Goal: Task Accomplishment & Management: Use online tool/utility

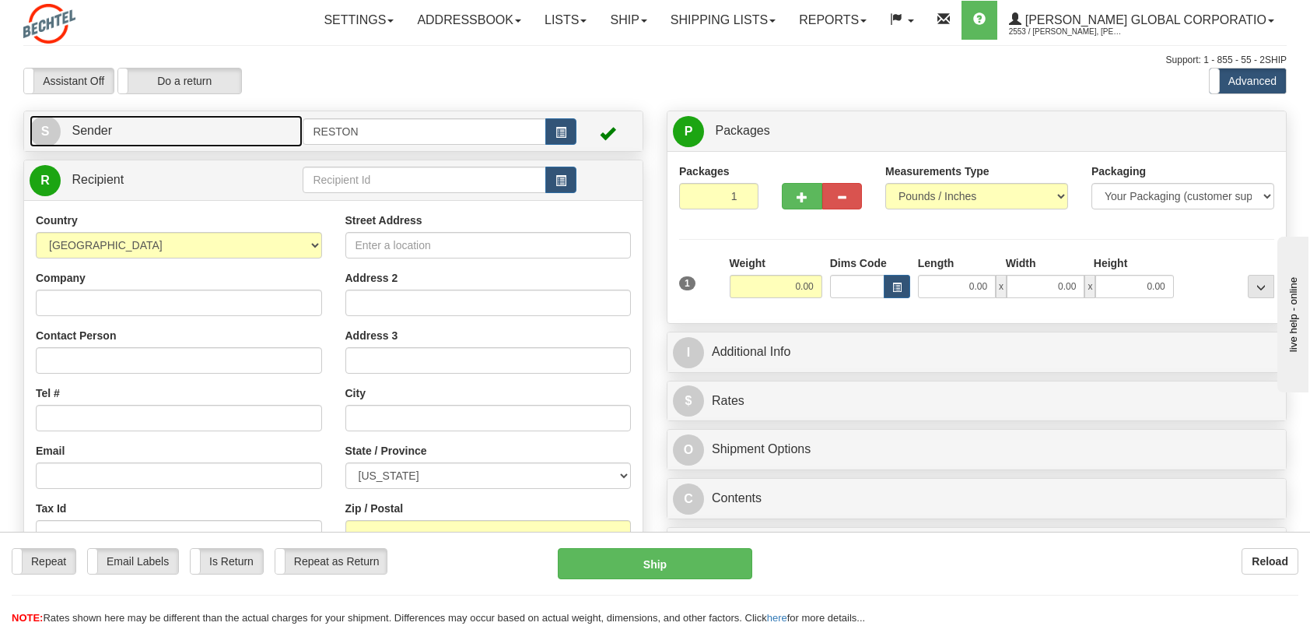
click at [100, 122] on link "S Sender" at bounding box center [166, 131] width 273 height 32
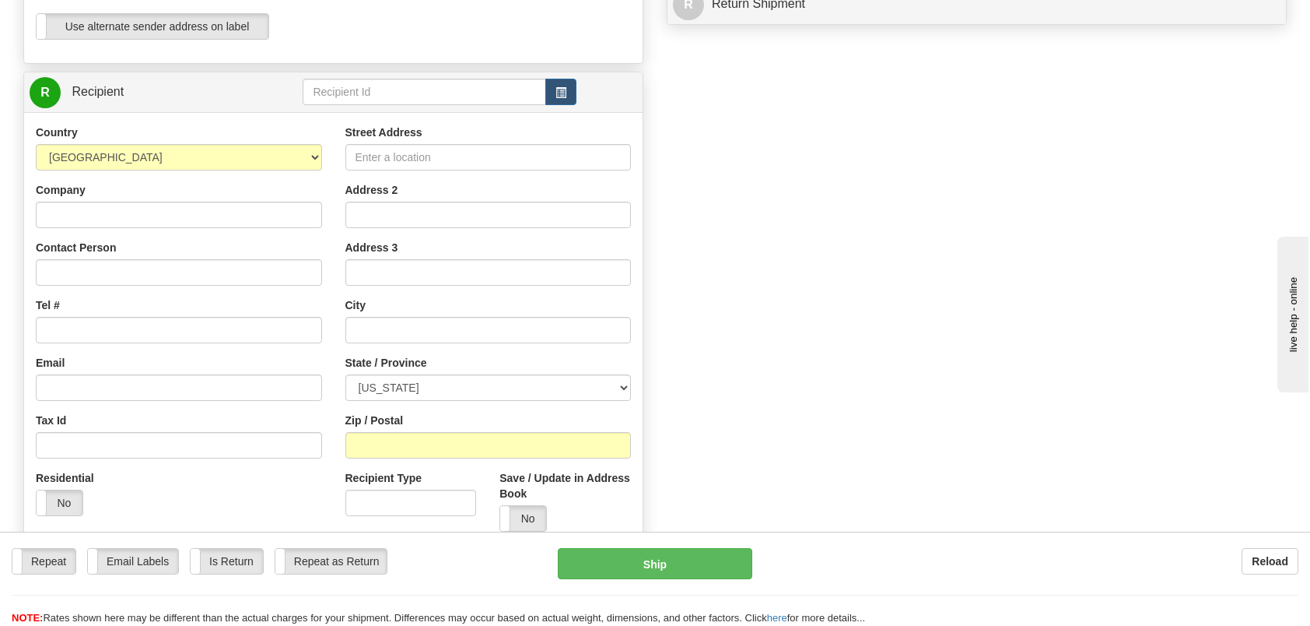
scroll to position [545, 0]
click at [96, 206] on input "Company" at bounding box center [179, 213] width 286 height 26
type input "[PERSON_NAME]"
click at [102, 327] on input "Tel #" at bounding box center [179, 328] width 286 height 26
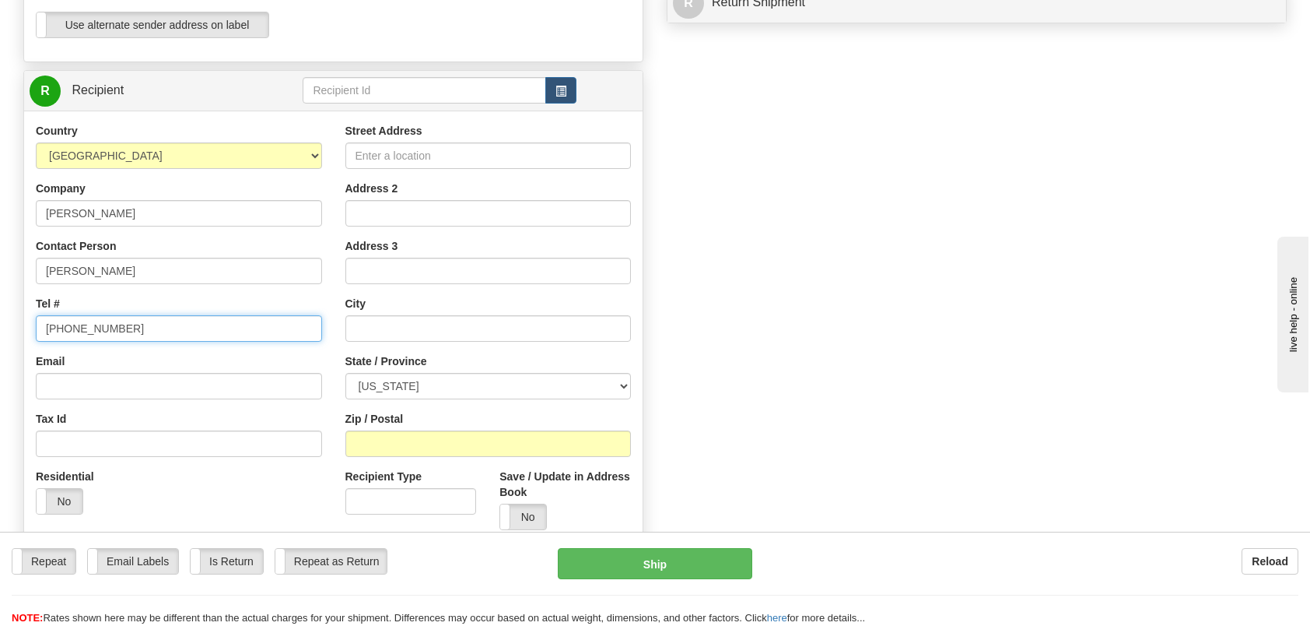
type input "[PHONE_NUMBER]"
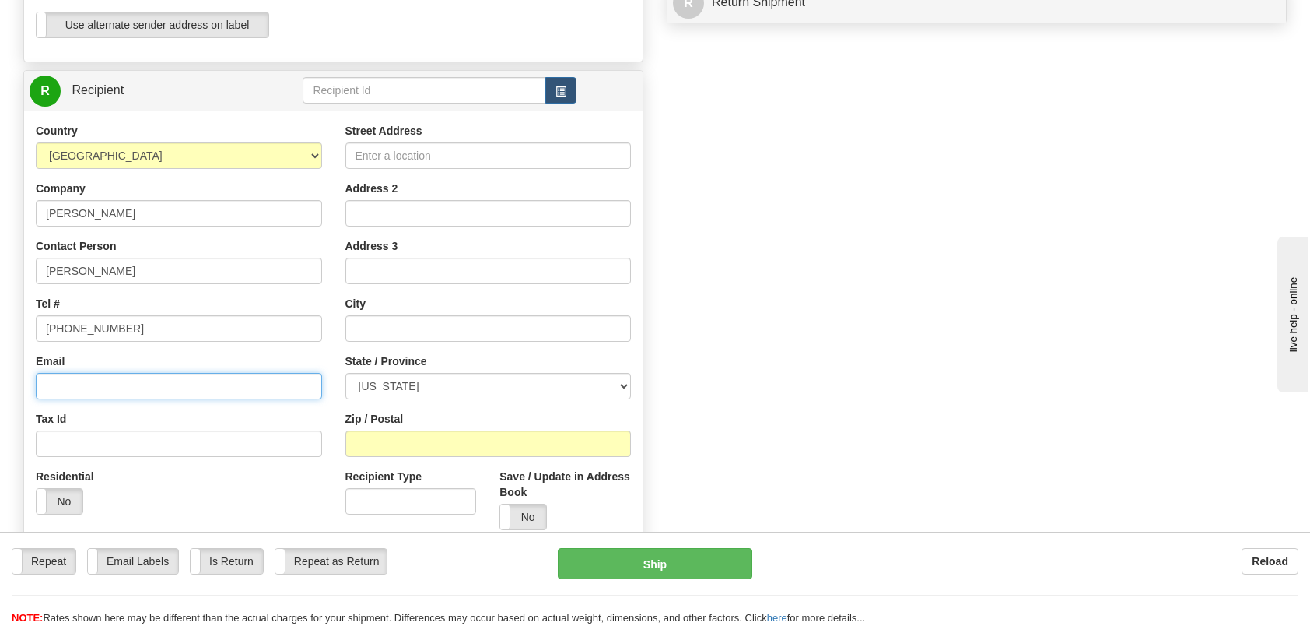
click at [92, 378] on input "Email" at bounding box center [179, 386] width 286 height 26
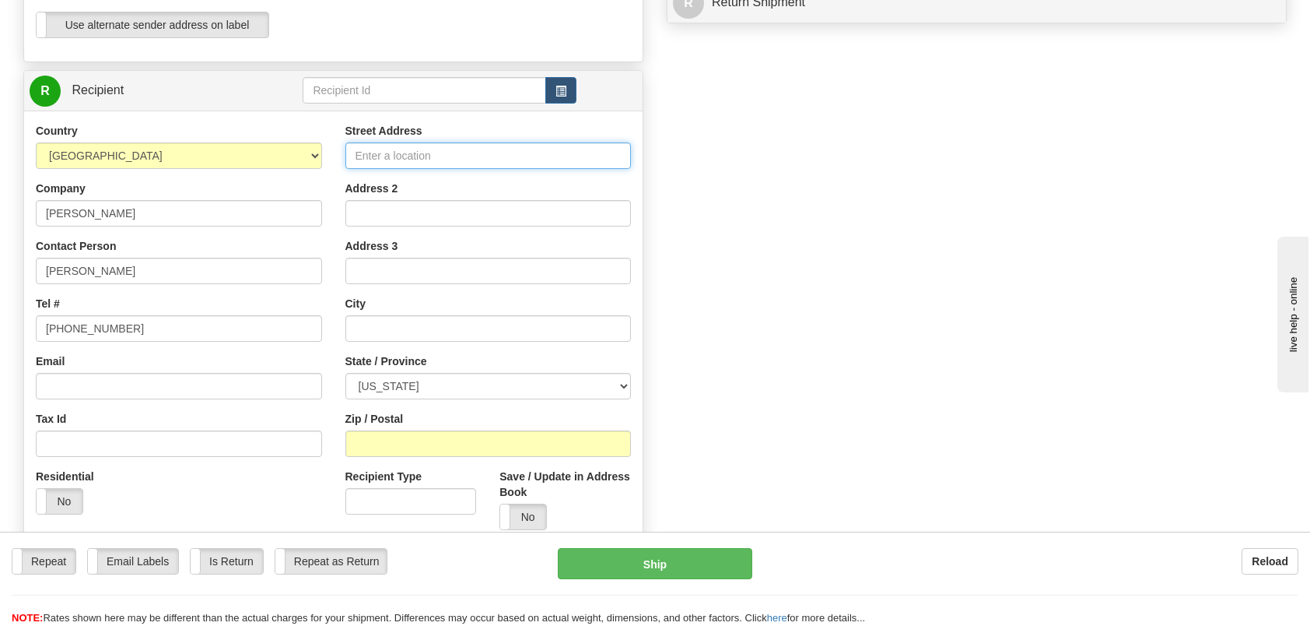
click at [408, 151] on input "Street Address" at bounding box center [488, 155] width 286 height 26
type input "[STREET_ADDRESS]"
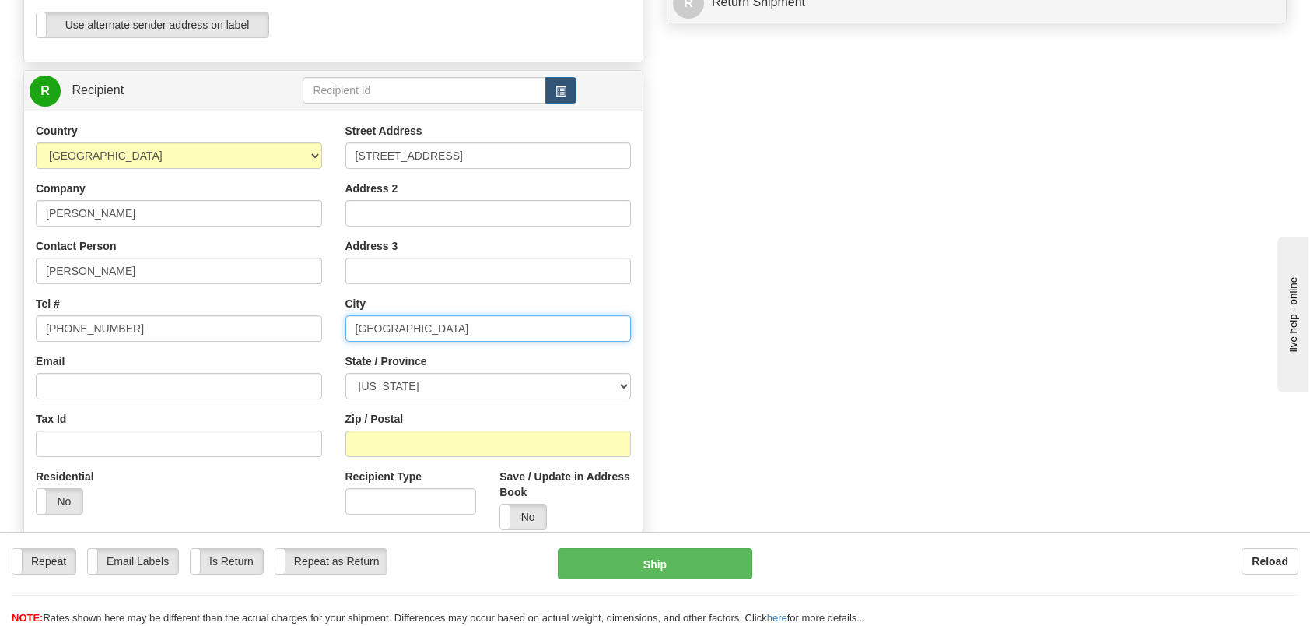
type input "[GEOGRAPHIC_DATA]"
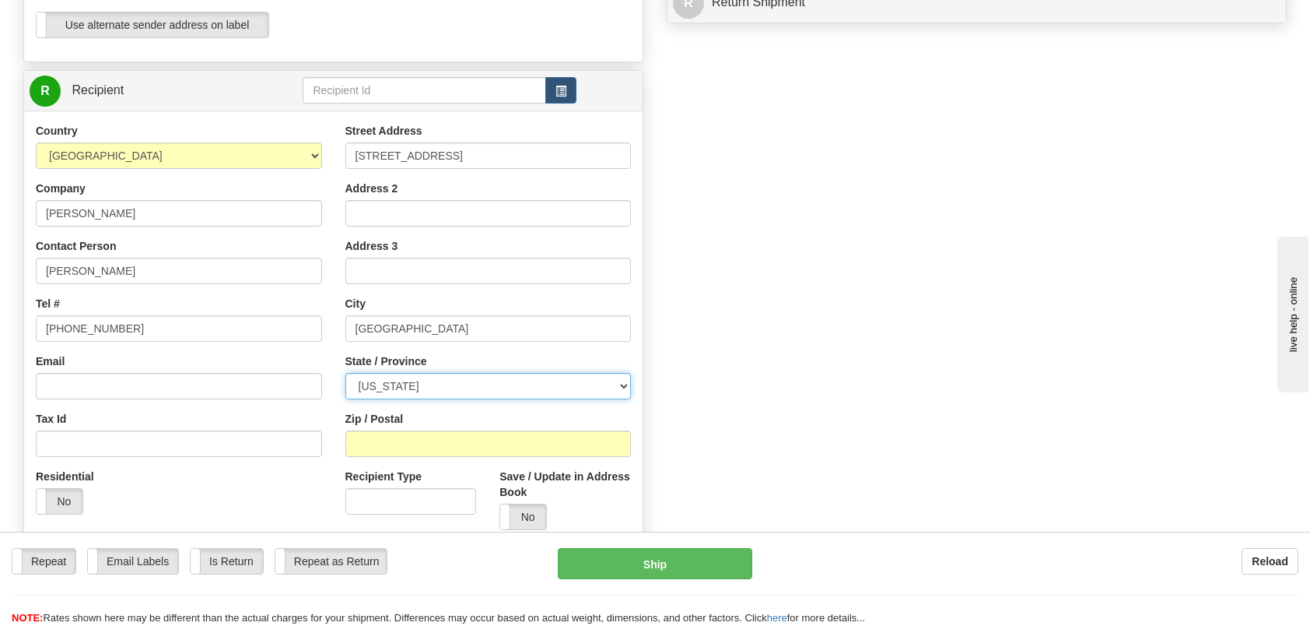
select select "TN"
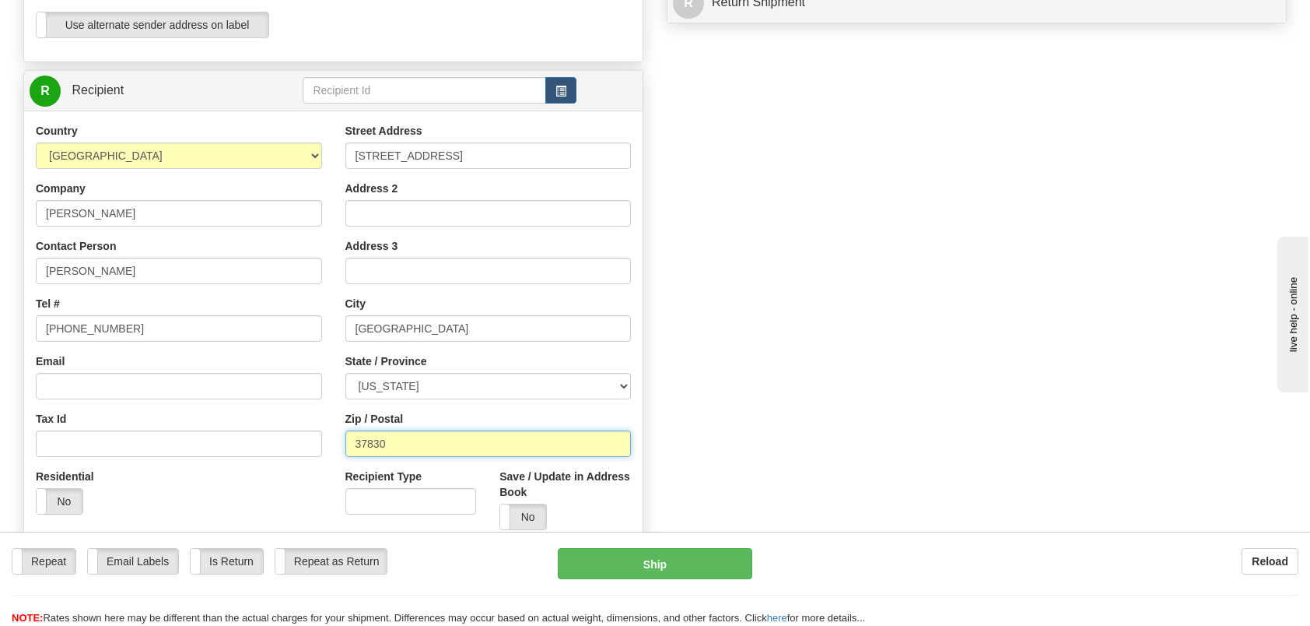
type input "37830"
click at [855, 445] on div "Create a label for the return Create Pickup Without Label S" at bounding box center [655, 112] width 1287 height 1093
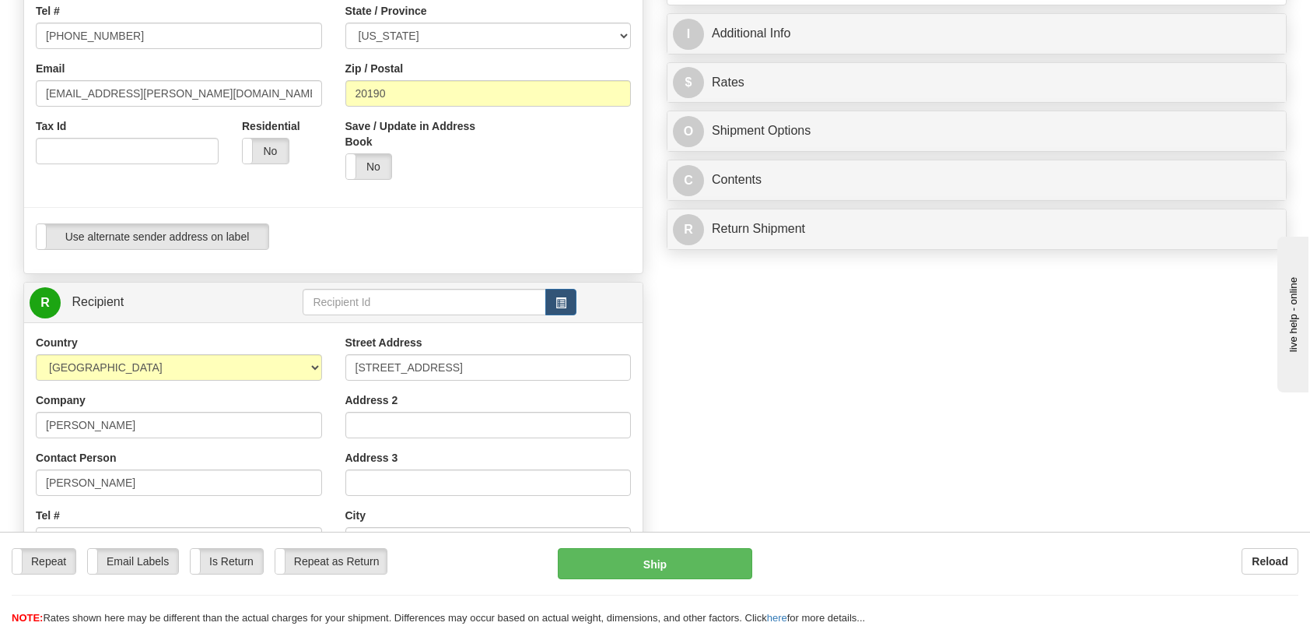
scroll to position [78, 0]
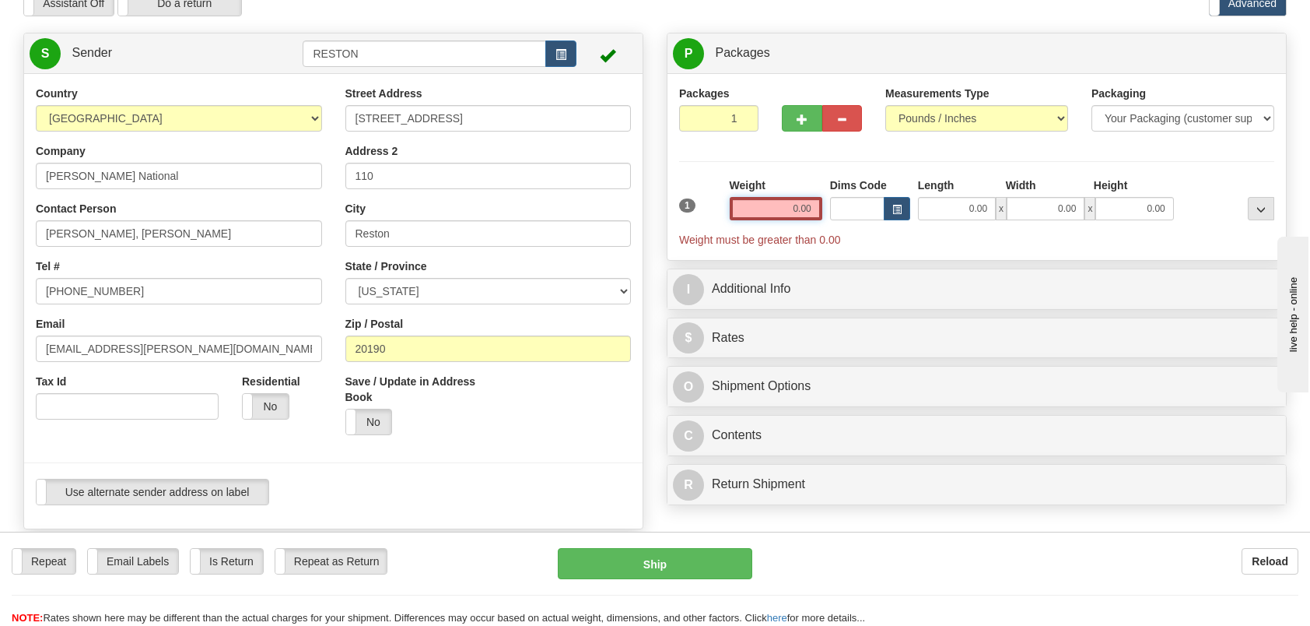
click at [794, 207] on input "0.00" at bounding box center [776, 208] width 93 height 23
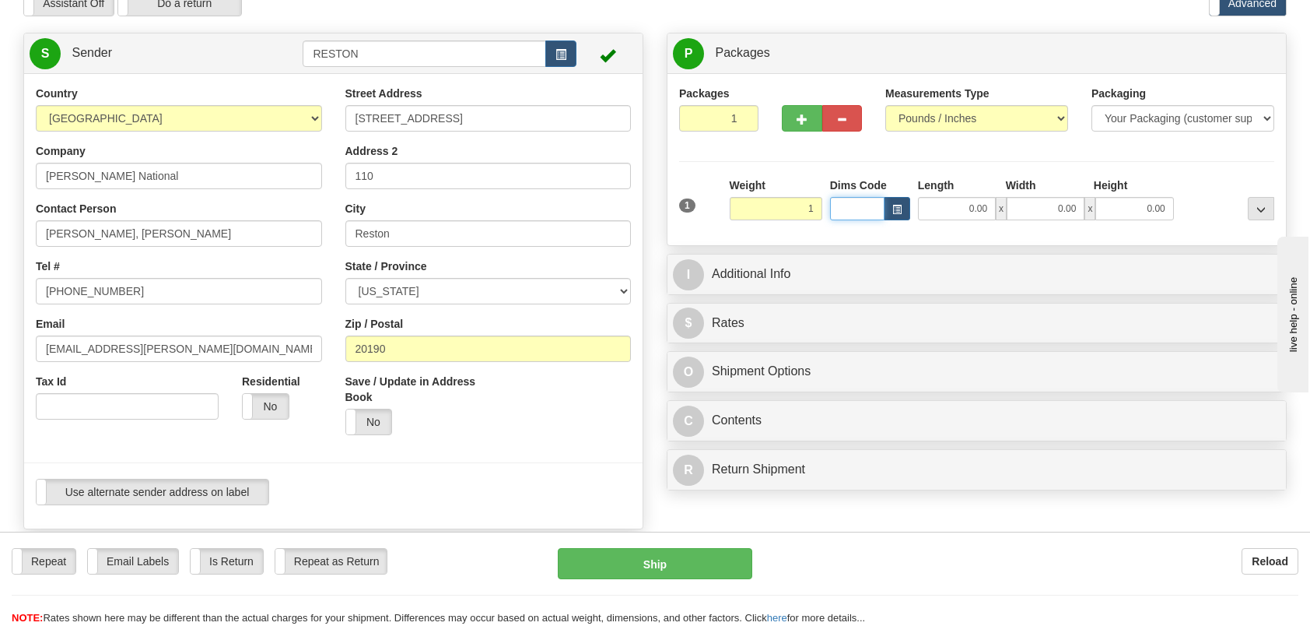
type input "1.00"
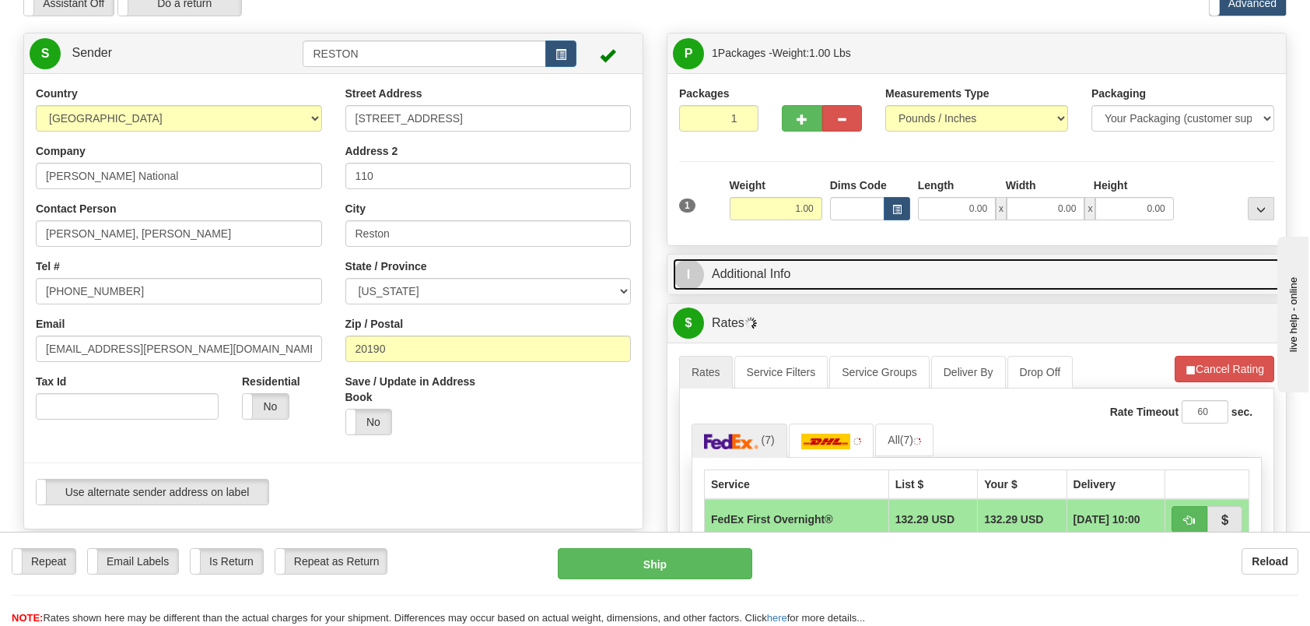
click at [686, 273] on span "I" at bounding box center [688, 274] width 31 height 31
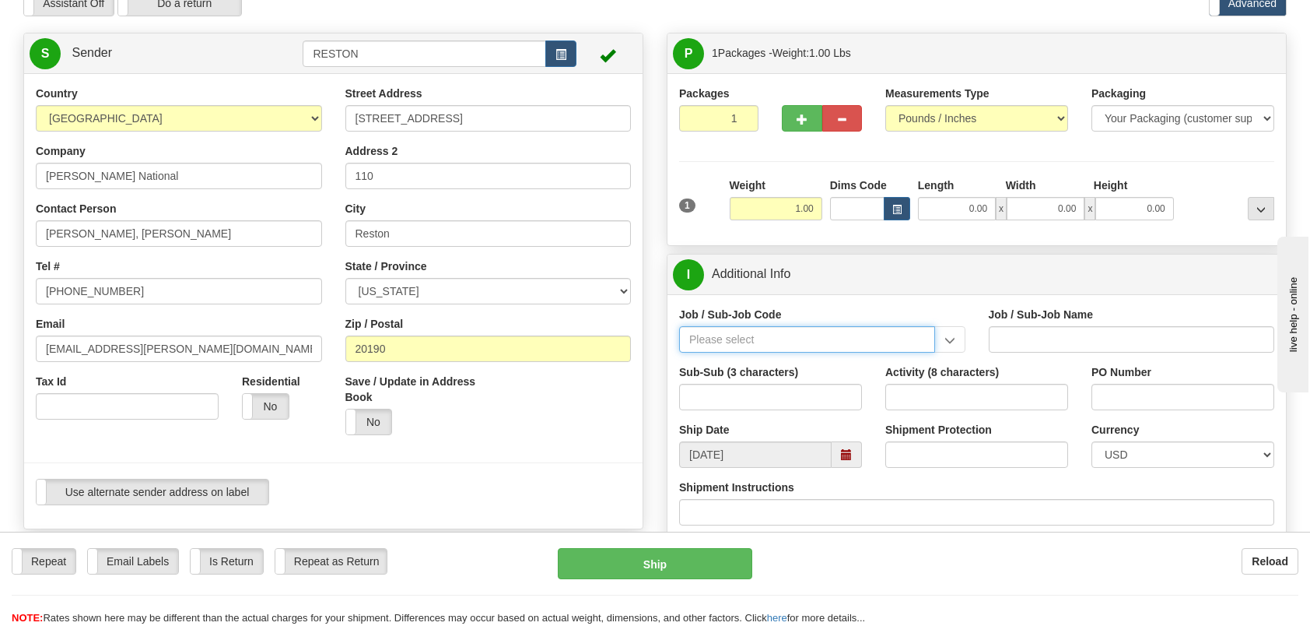
click at [803, 328] on input "Job / Sub-Job Code" at bounding box center [807, 339] width 256 height 26
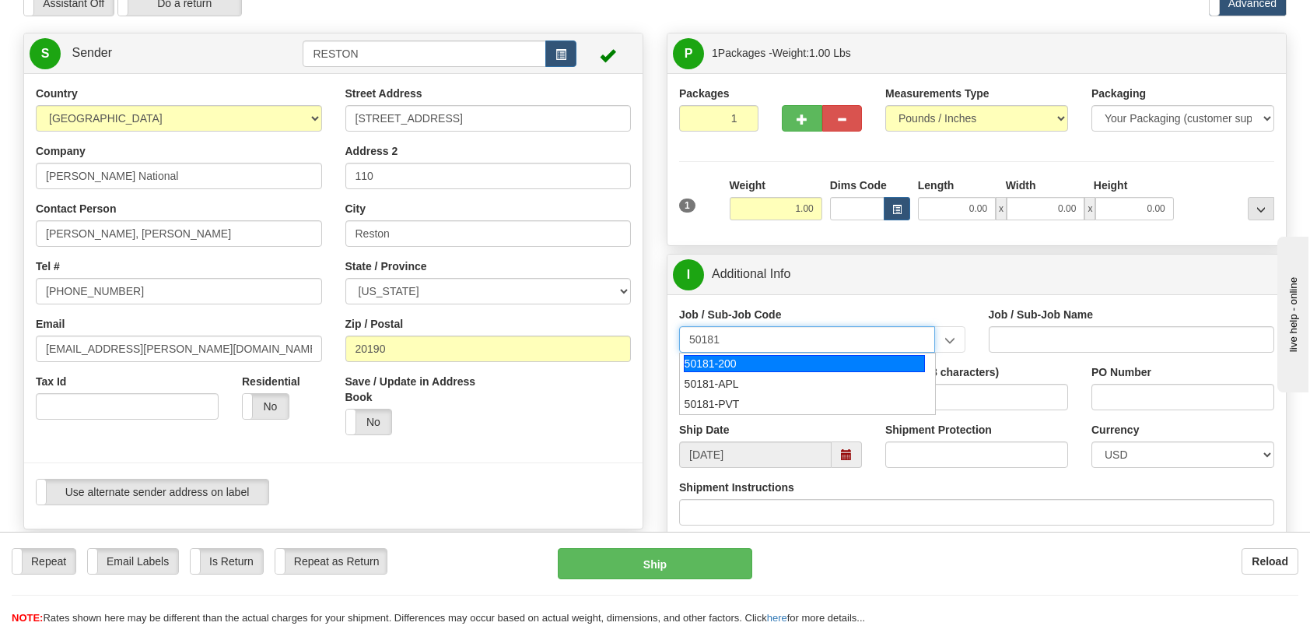
click at [774, 359] on div "50181-200" at bounding box center [804, 363] width 241 height 17
type input "50181-200"
type input "OA&S MGMNT RESTON RO1 OFC - OA&S MGMNT RESTON RO1"
type input "50181-200"
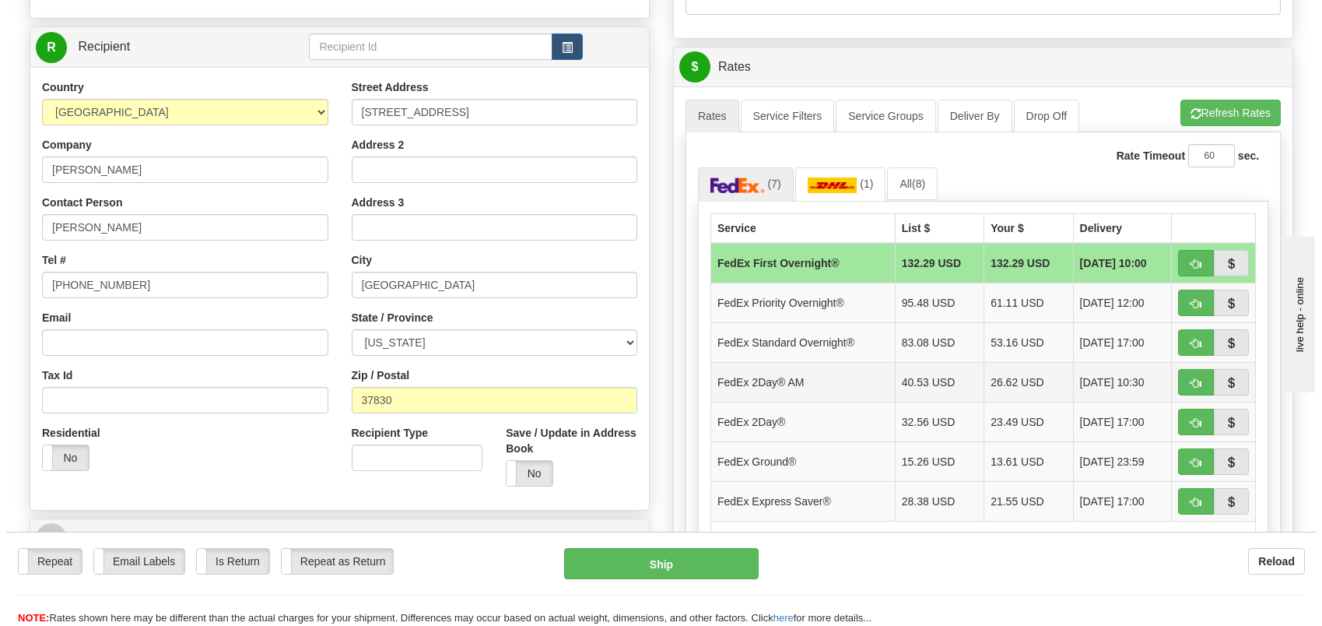
scroll to position [622, 0]
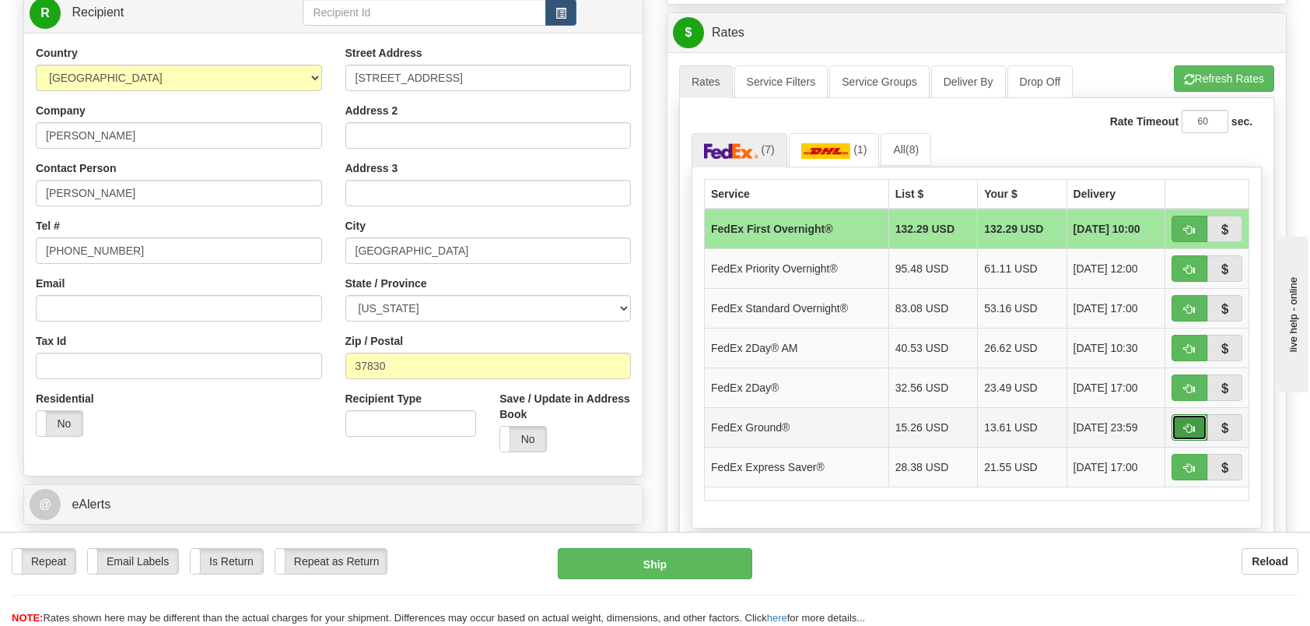
click at [1192, 423] on span "button" at bounding box center [1189, 428] width 11 height 10
type input "92"
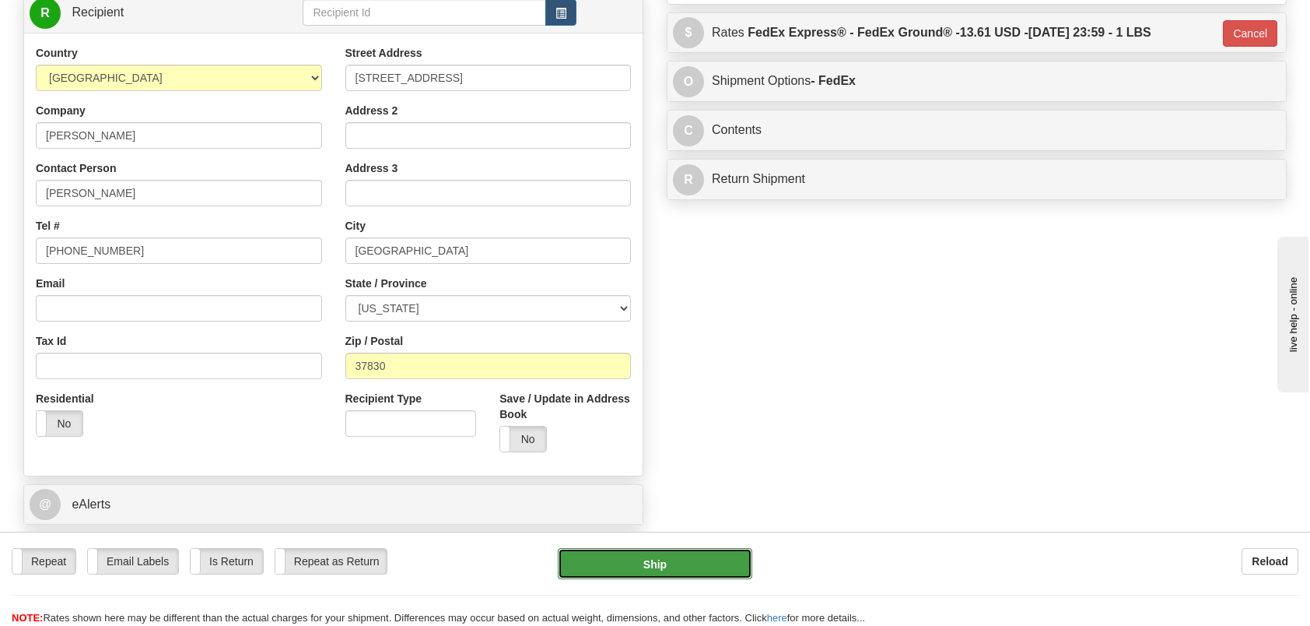
click at [651, 557] on button "Ship" at bounding box center [655, 563] width 195 height 31
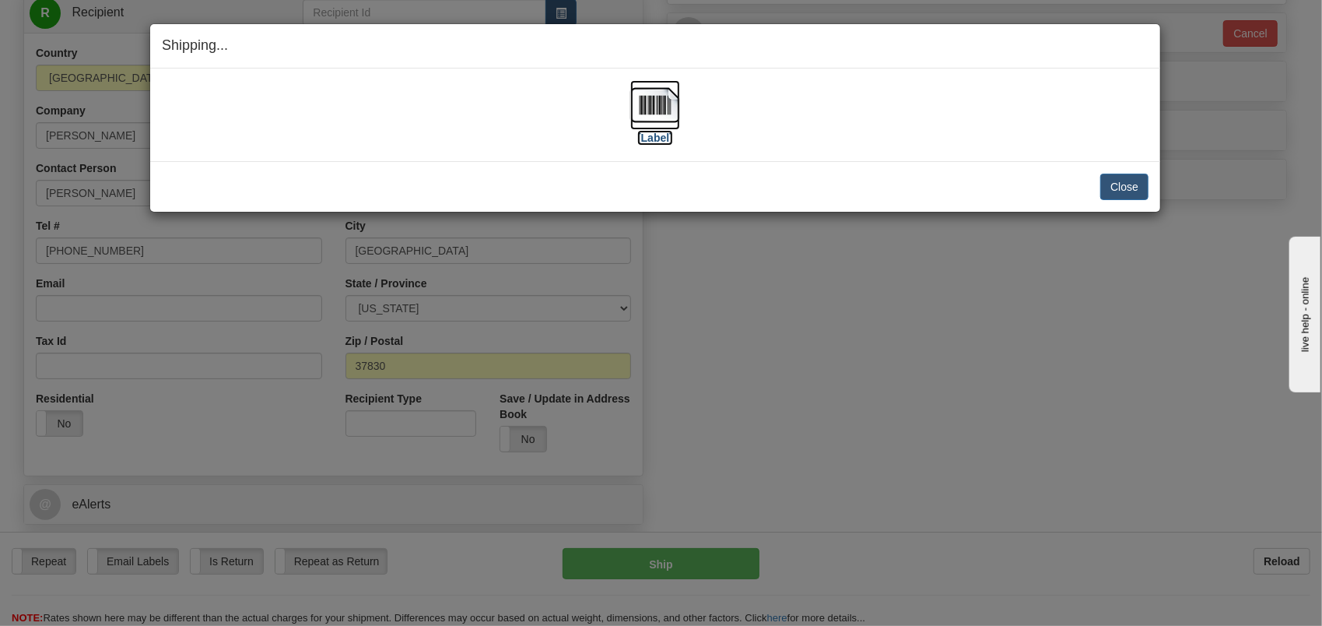
click at [654, 96] on img at bounding box center [655, 105] width 50 height 50
click at [1131, 191] on button "Close" at bounding box center [1124, 187] width 48 height 26
